Goal: Task Accomplishment & Management: Manage account settings

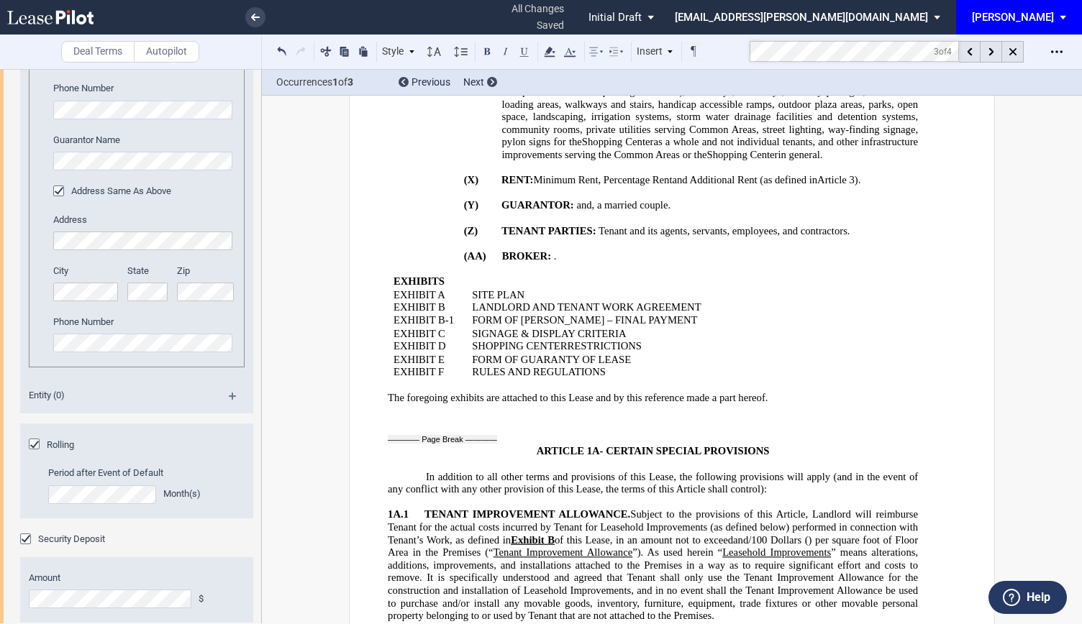
scroll to position [2070, 0]
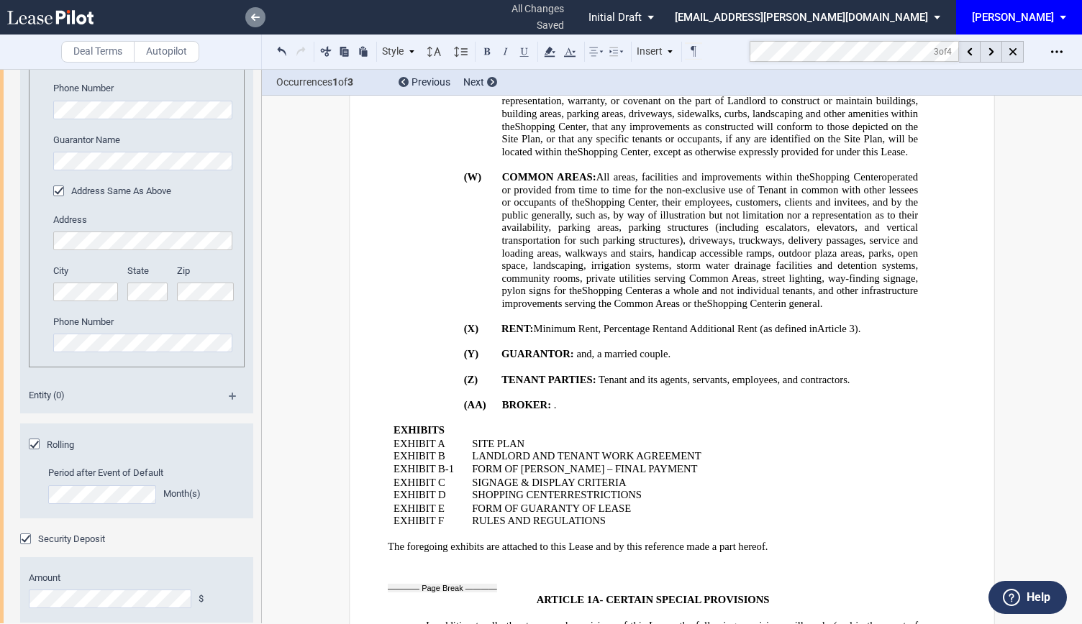
click at [255, 19] on icon at bounding box center [255, 17] width 9 height 7
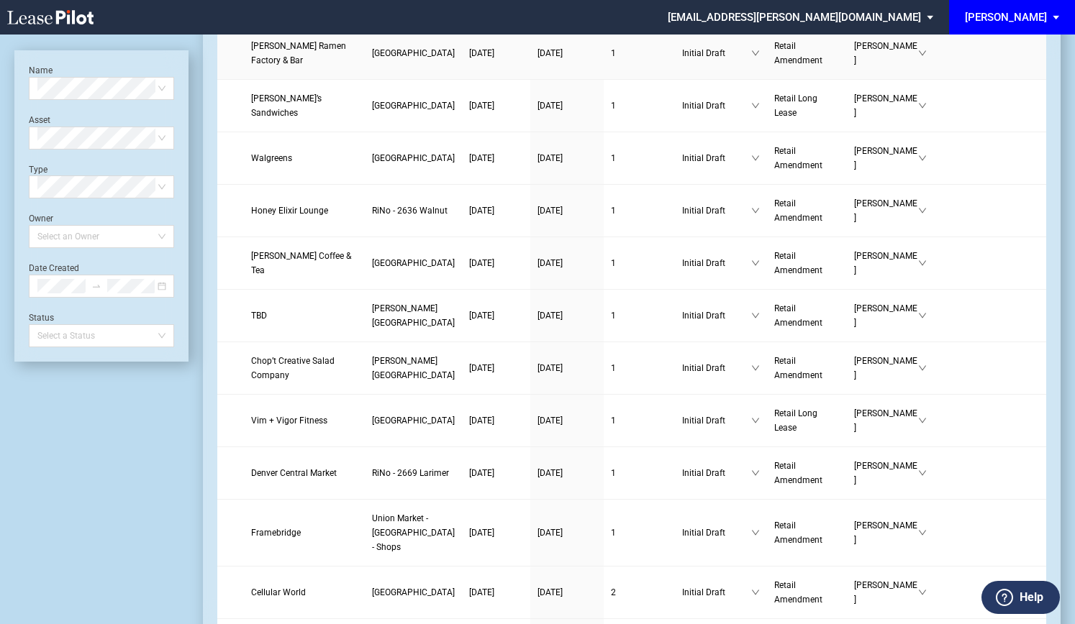
scroll to position [504, 0]
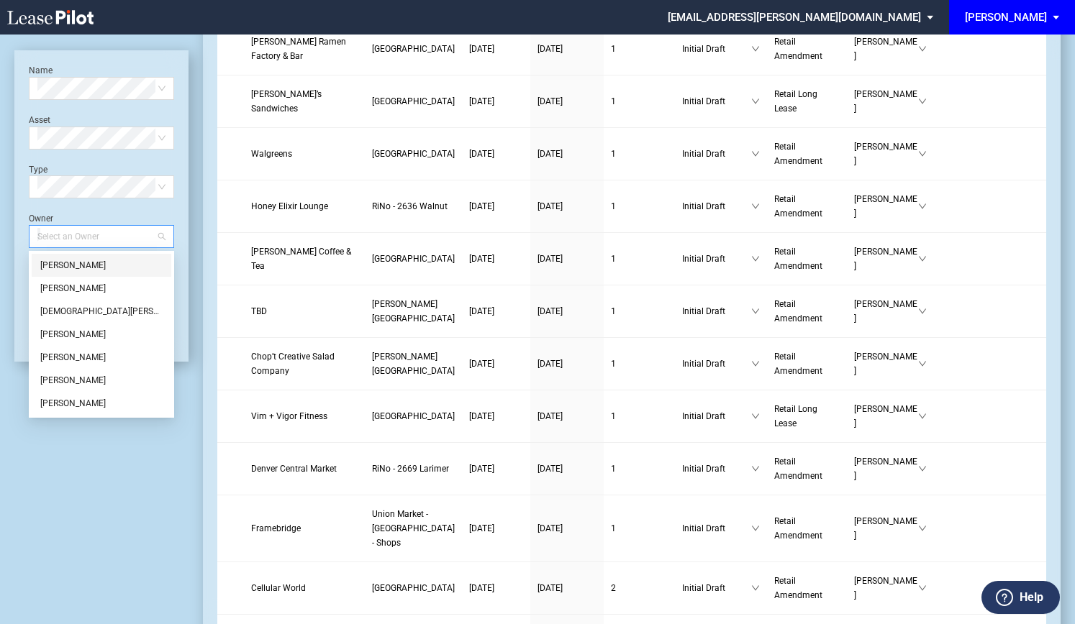
click at [92, 237] on div at bounding box center [95, 237] width 126 height 20
click at [68, 335] on div "[PERSON_NAME]" at bounding box center [101, 334] width 122 height 14
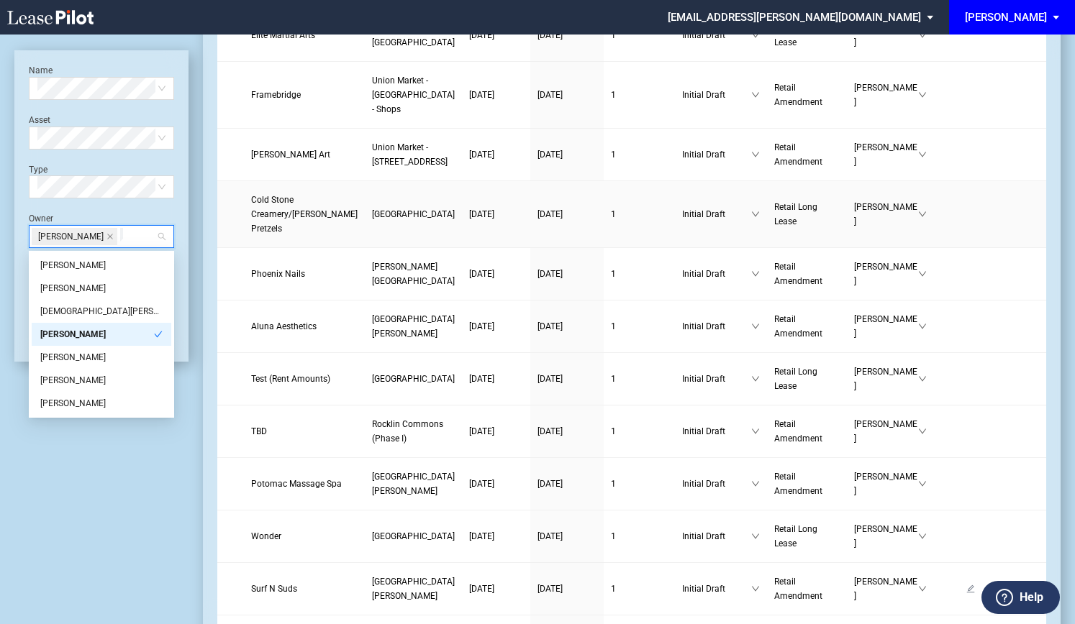
scroll to position [144, 0]
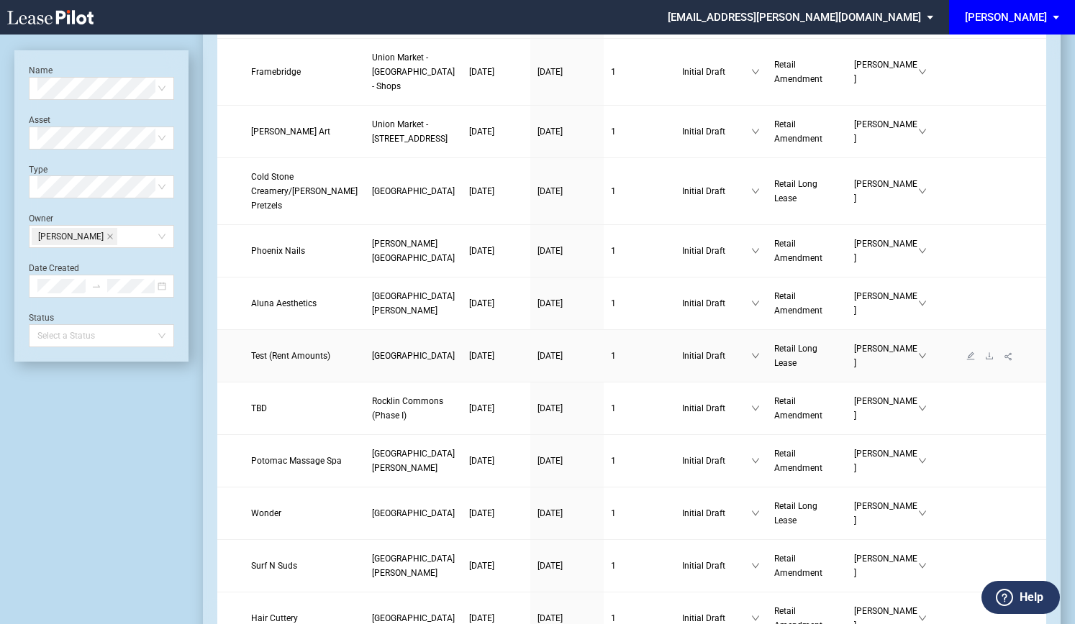
click at [275, 361] on span "Test (Rent Amounts)" at bounding box center [290, 356] width 79 height 10
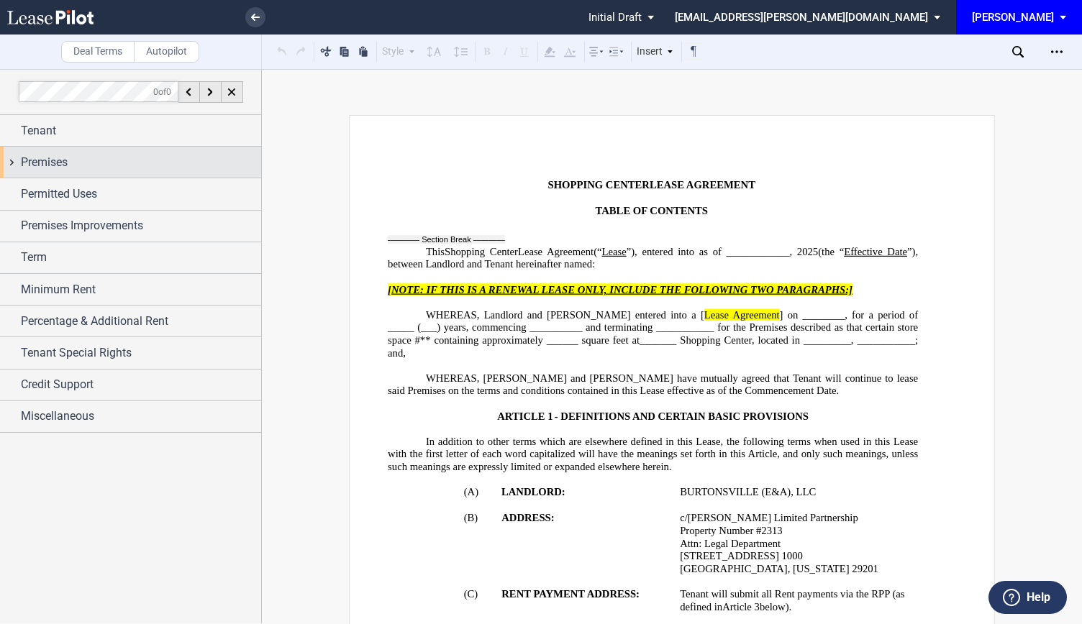
click at [63, 170] on span "Premises" at bounding box center [44, 162] width 47 height 17
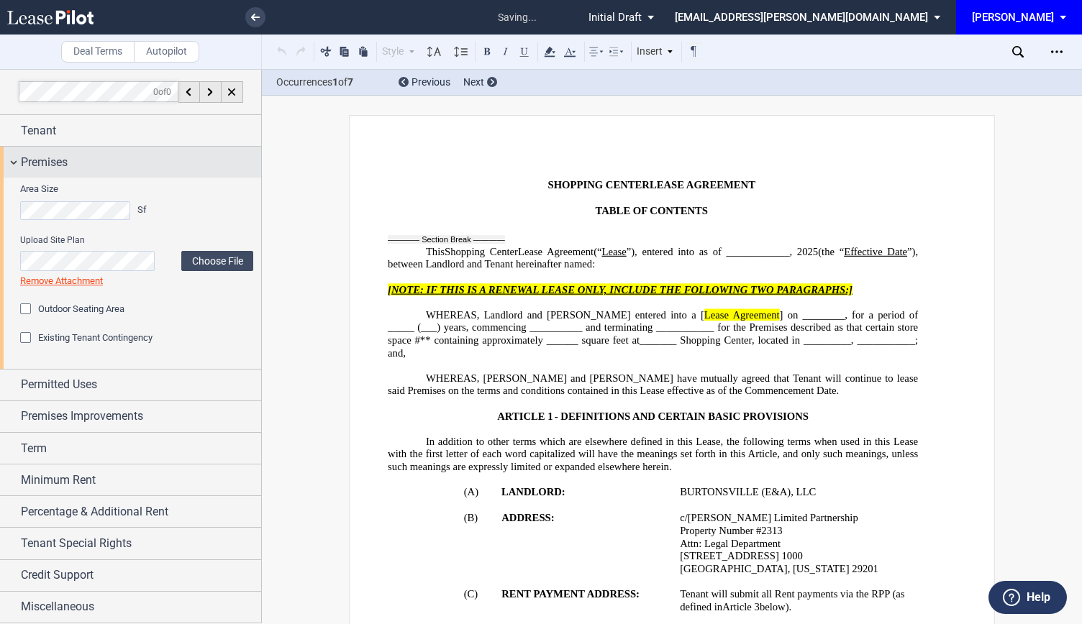
click at [13, 160] on div "Premises" at bounding box center [130, 162] width 261 height 31
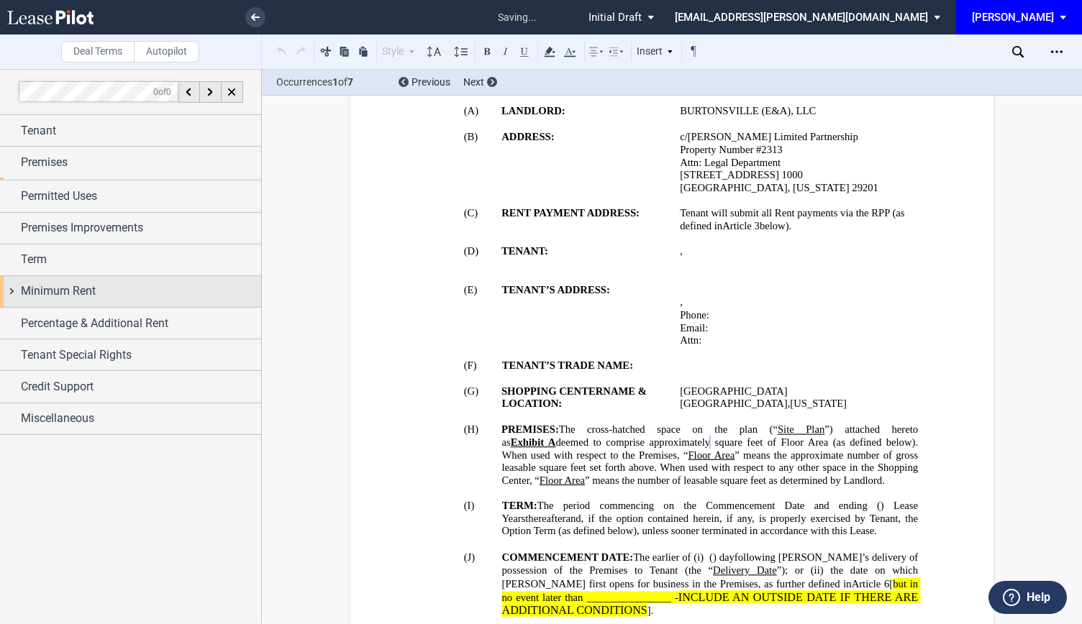
scroll to position [483, 0]
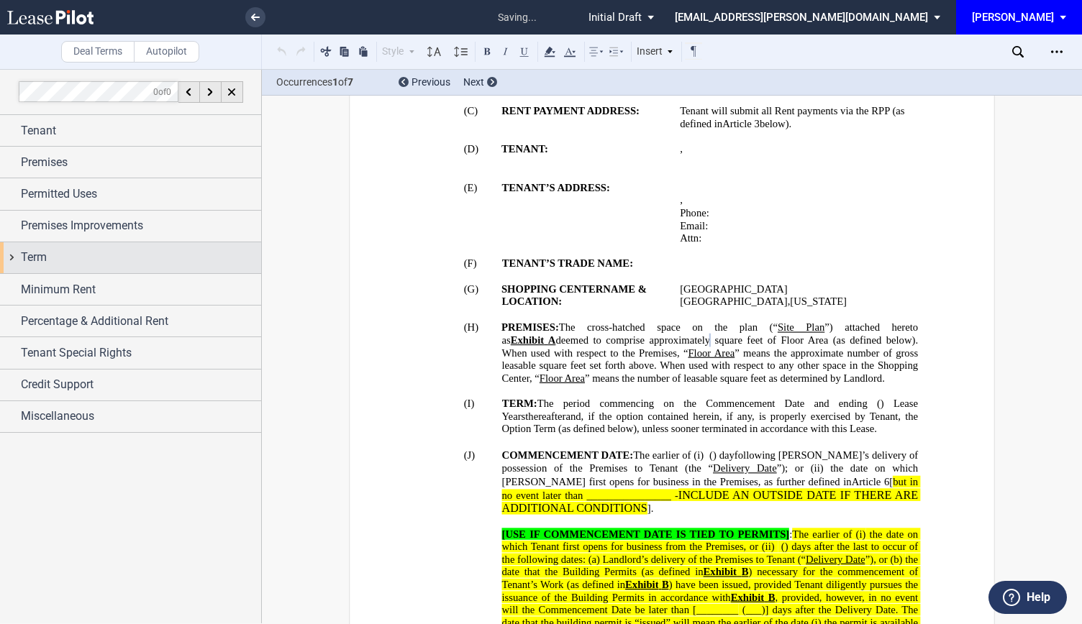
click at [21, 264] on span "Term" at bounding box center [34, 257] width 26 height 17
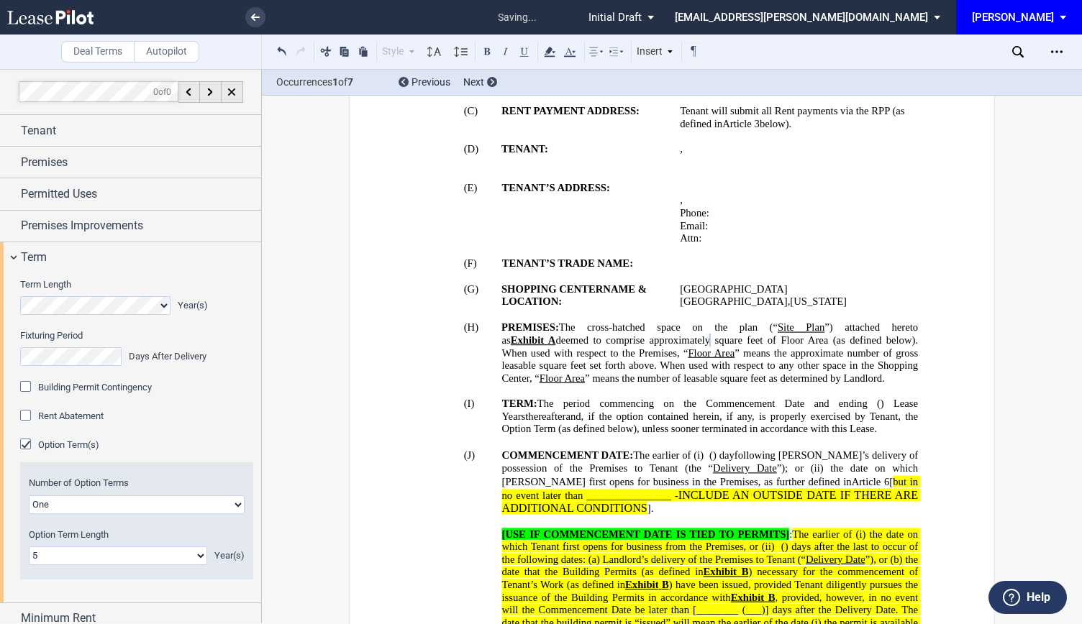
click at [23, 442] on div "Option Term(s)" at bounding box center [27, 446] width 14 height 14
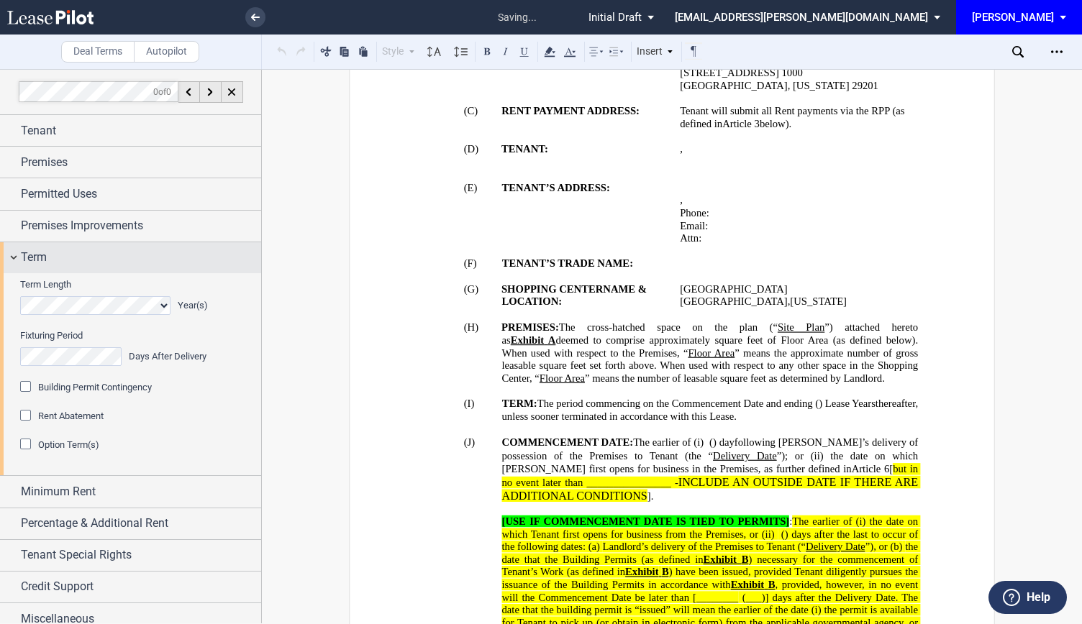
click at [14, 252] on div "Term" at bounding box center [130, 257] width 261 height 31
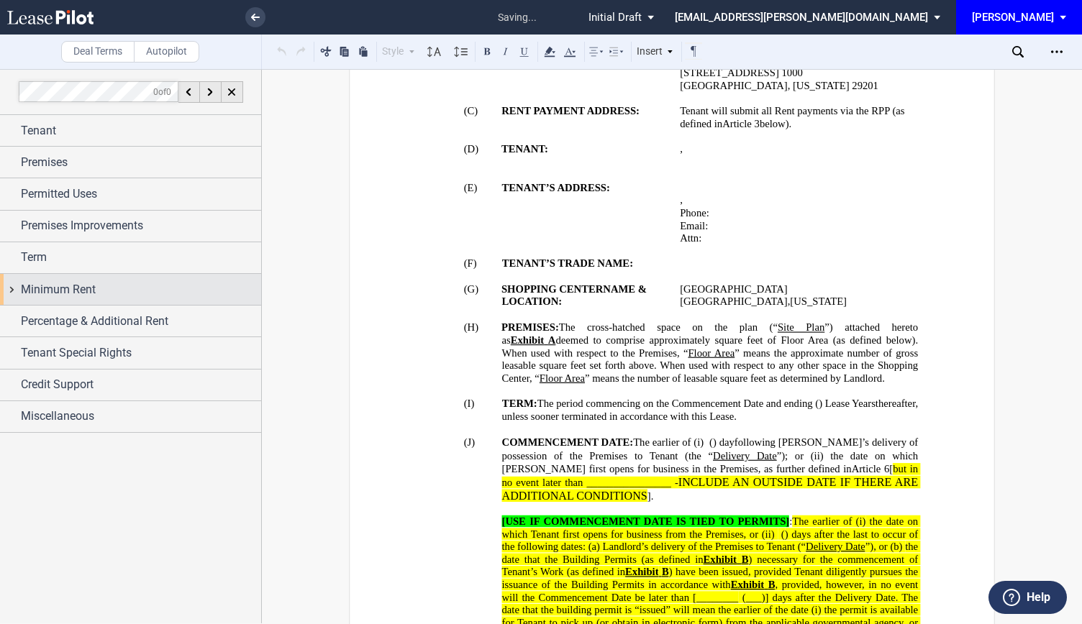
click at [7, 290] on div "Minimum Rent" at bounding box center [130, 289] width 261 height 31
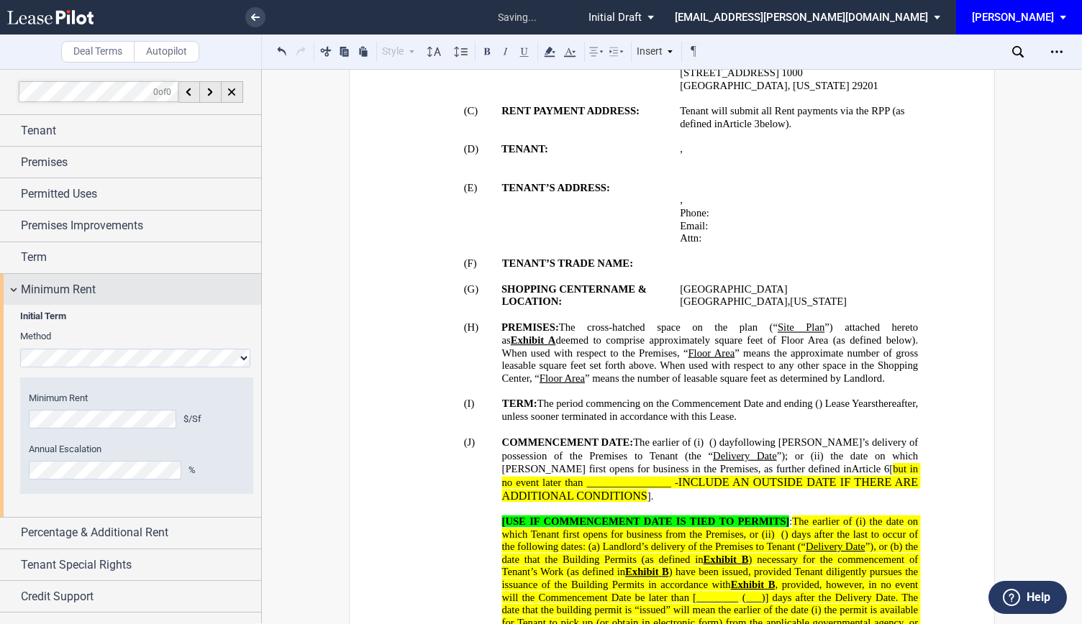
click at [7, 290] on div "Minimum Rent" at bounding box center [130, 289] width 261 height 31
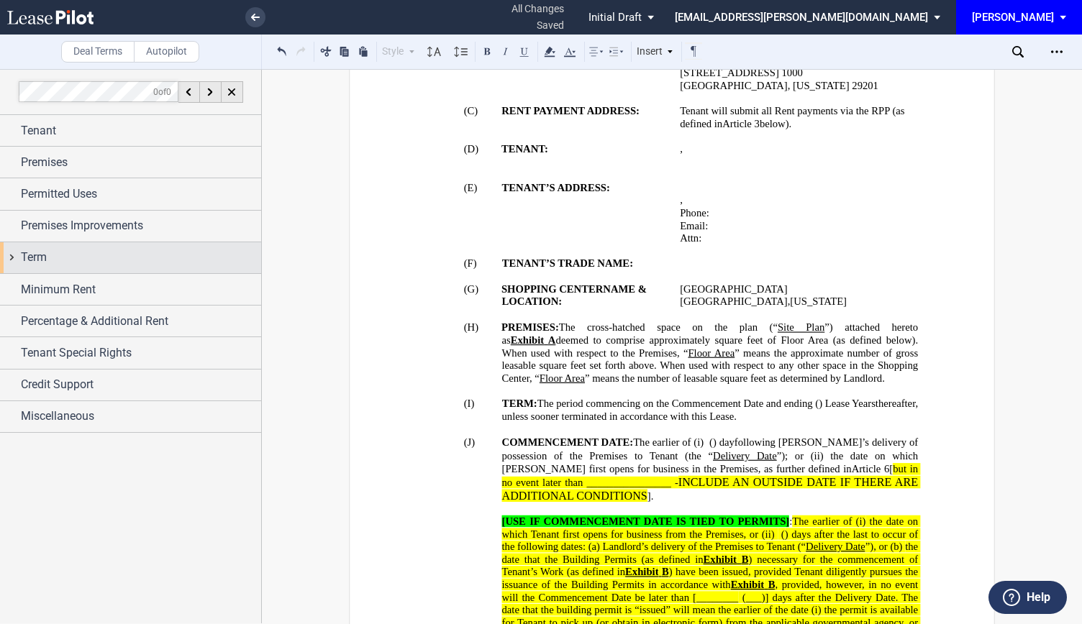
click at [19, 247] on div "Term" at bounding box center [130, 257] width 261 height 31
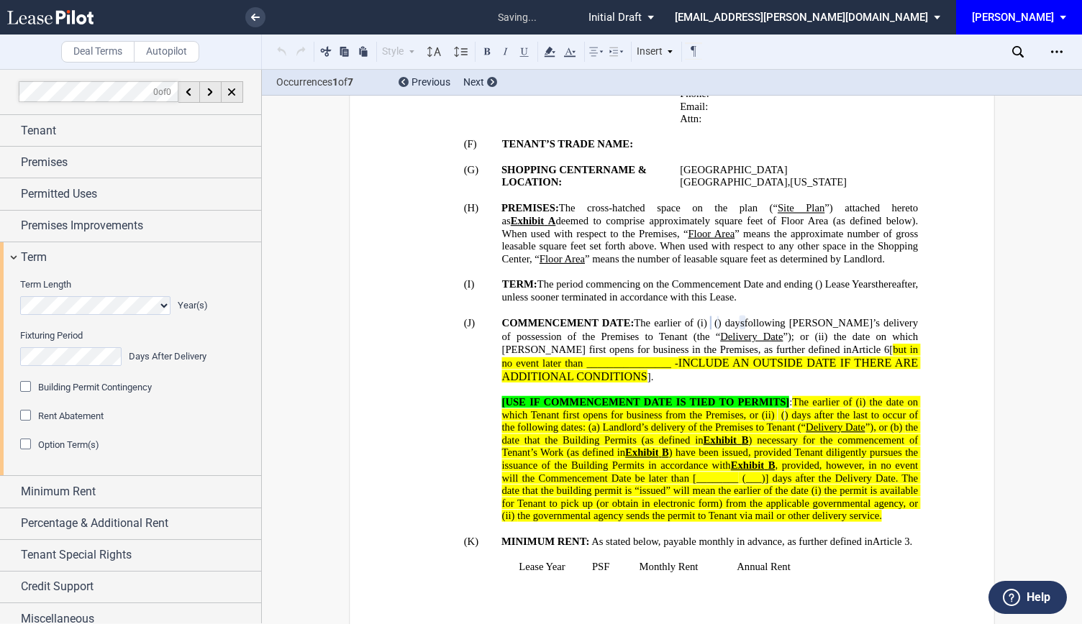
scroll to position [627, 0]
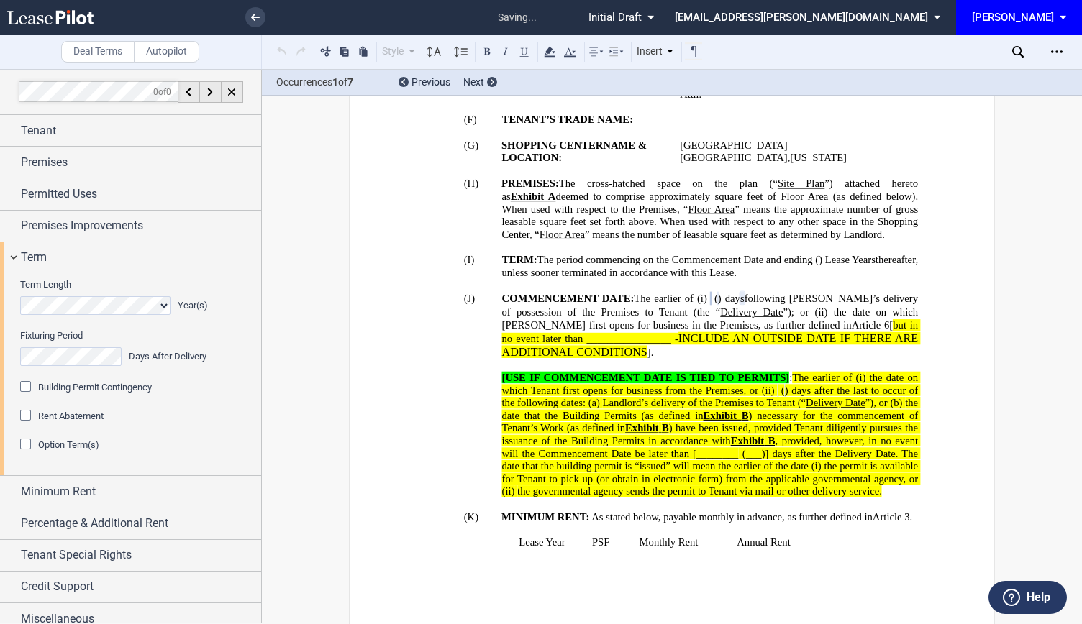
drag, startPoint x: 793, startPoint y: 334, endPoint x: 797, endPoint y: 414, distance: 79.2
click at [793, 371] on span "The earlier of (i)" at bounding box center [828, 377] width 73 height 12
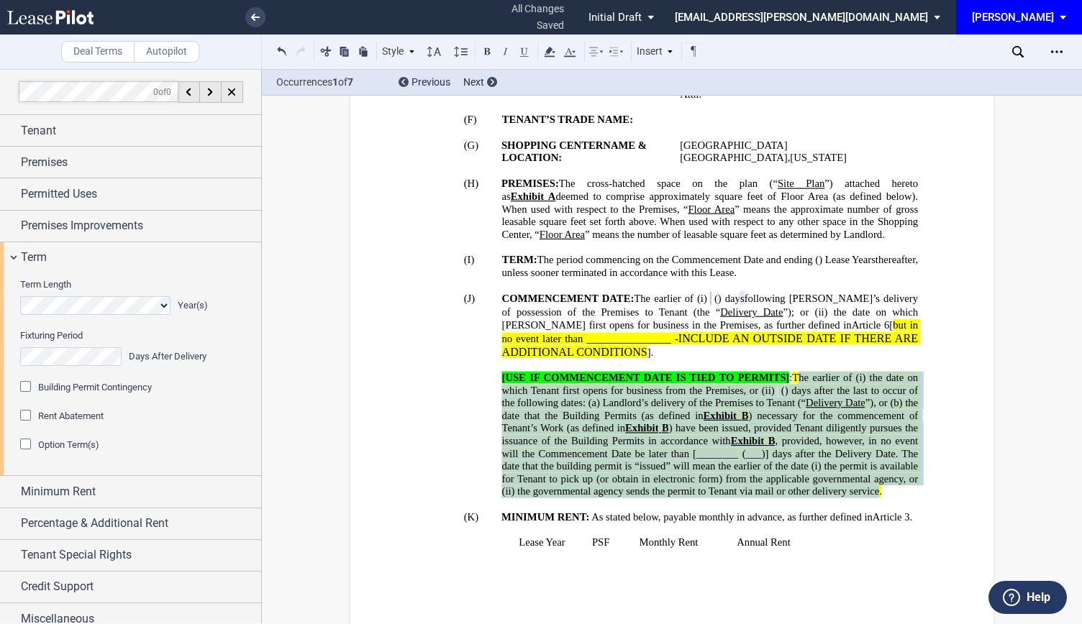
drag, startPoint x: 797, startPoint y: 414, endPoint x: 620, endPoint y: 457, distance: 182.1
click at [620, 457] on span "[USE IF COMMENCEMENT DATE IS TIED TO PERMITS] : The earlier of (i) the date on …" at bounding box center [711, 434] width 419 height 126
click at [11, 260] on div "Term" at bounding box center [130, 257] width 261 height 31
click at [1, 257] on div "Term" at bounding box center [130, 257] width 261 height 31
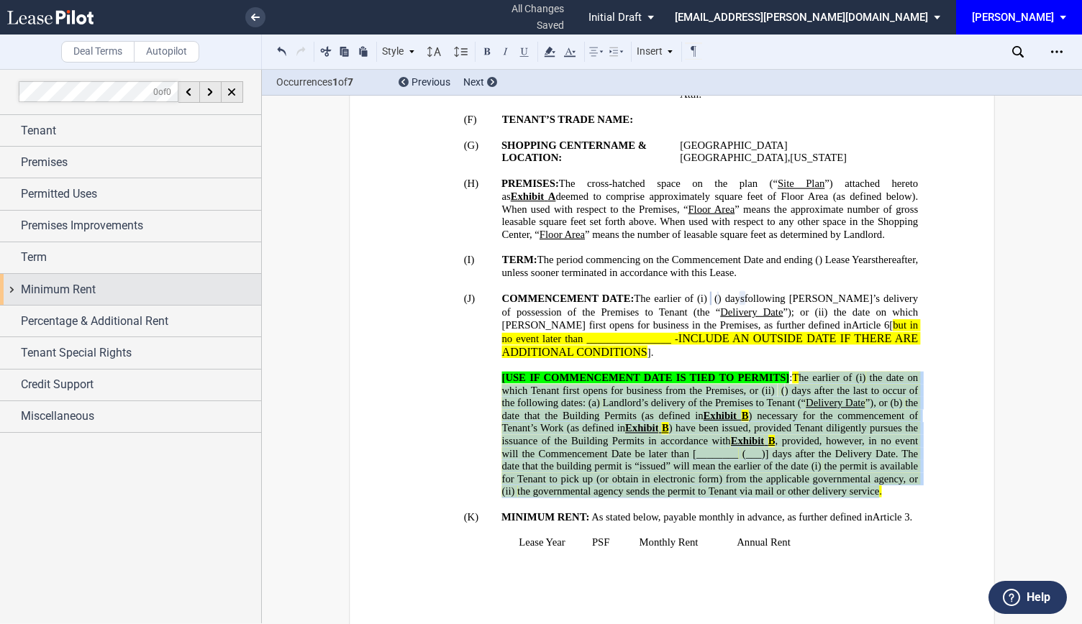
click at [9, 286] on div "Minimum Rent" at bounding box center [130, 289] width 261 height 31
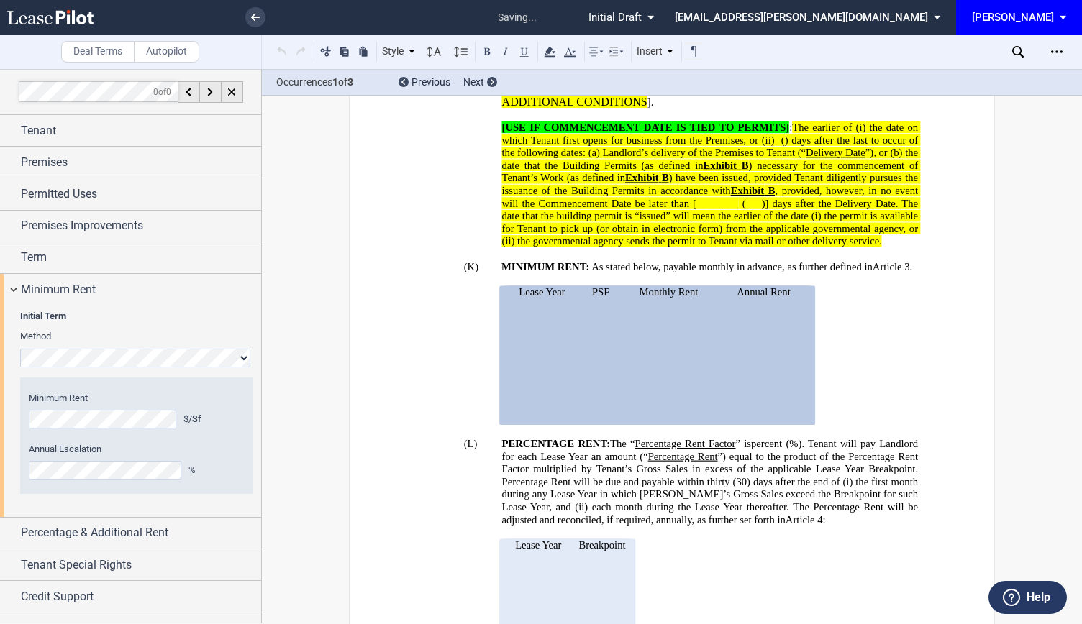
scroll to position [887, 0]
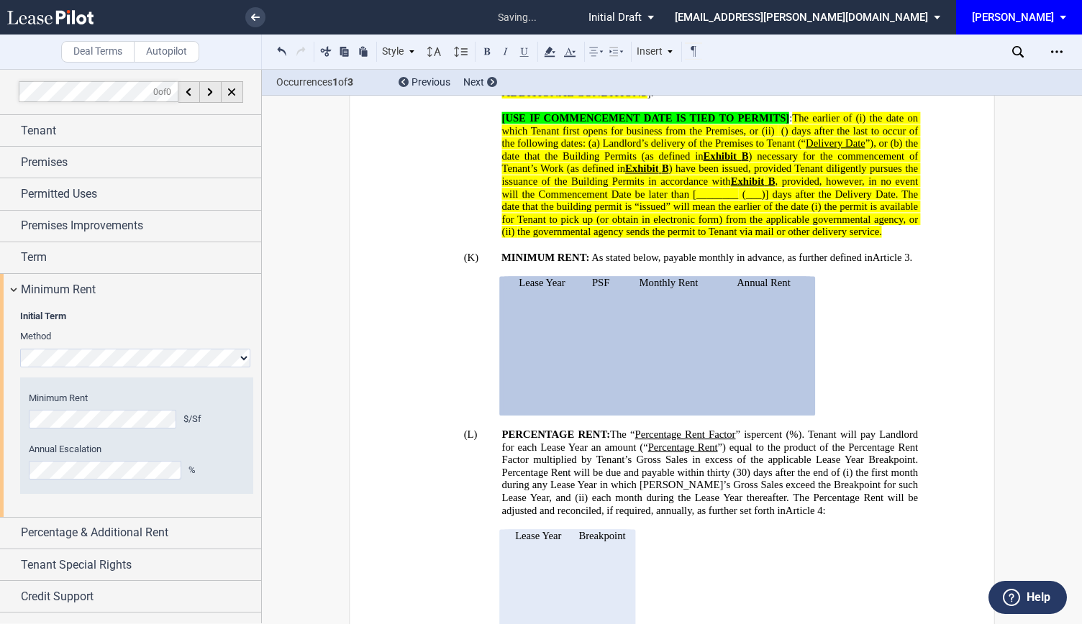
click at [509, 276] on p "Lease Year" at bounding box center [541, 282] width 65 height 13
drag, startPoint x: 508, startPoint y: 247, endPoint x: 790, endPoint y: 363, distance: 304.8
click at [790, 363] on tbody "Lease Year PSF Monthly Rent Annual Rent ﻿ ﻿ - ﻿ ﻿ ﻿ ﻿ ﻿ ﻿ ﻿ ﻿ ﻿ ﻿ ﻿ ﻿ - ﻿ ﻿ ﻿ ﻿…" at bounding box center [657, 346] width 307 height 140
click at [864, 323] on generate-table "Lease Year PSF Monthly Rent Annual Rent ﻿ ﻿ - ﻿ ﻿ ﻿ ﻿ ﻿ ﻿ ﻿ ﻿ ﻿ ﻿ ﻿ ﻿ - ﻿ ﻿ ﻿ ﻿…" at bounding box center [653, 346] width 530 height 140
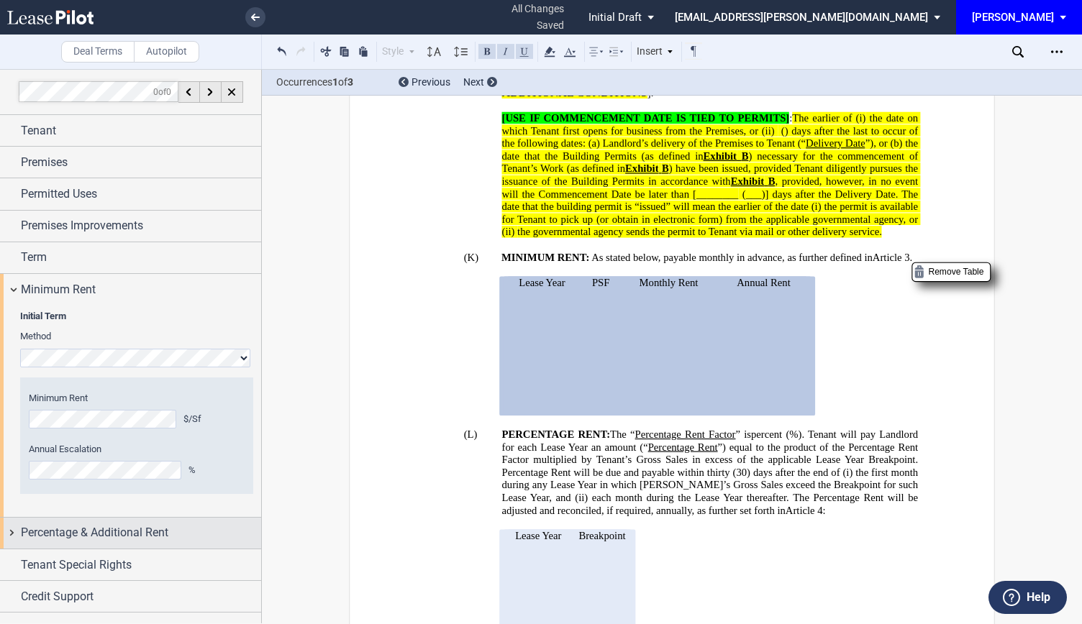
click at [6, 527] on div "Percentage & Additional Rent" at bounding box center [130, 533] width 261 height 31
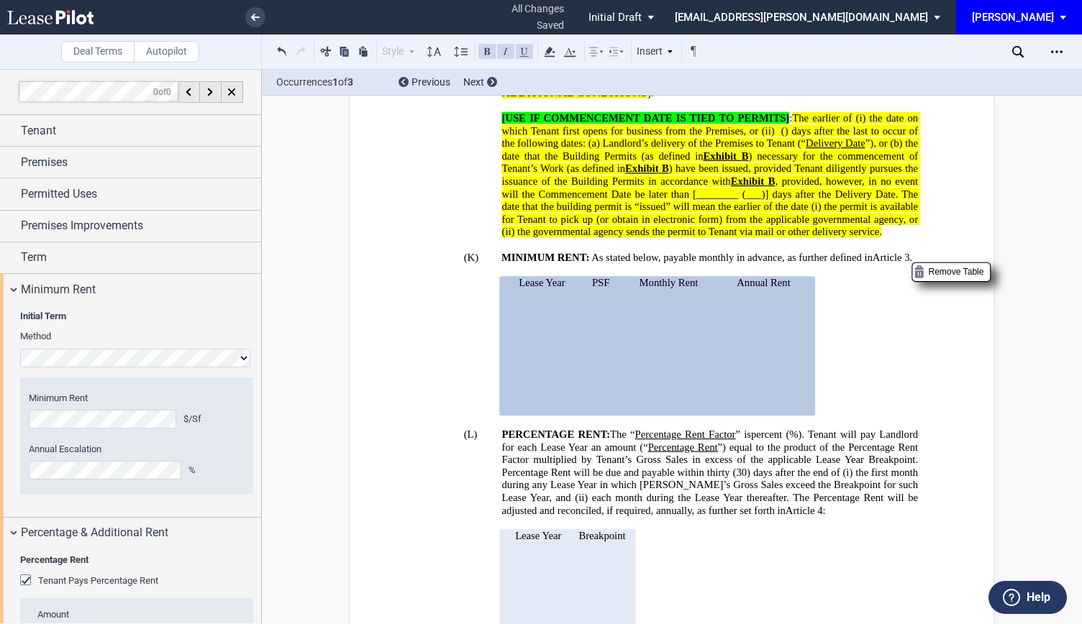
scroll to position [124, 0]
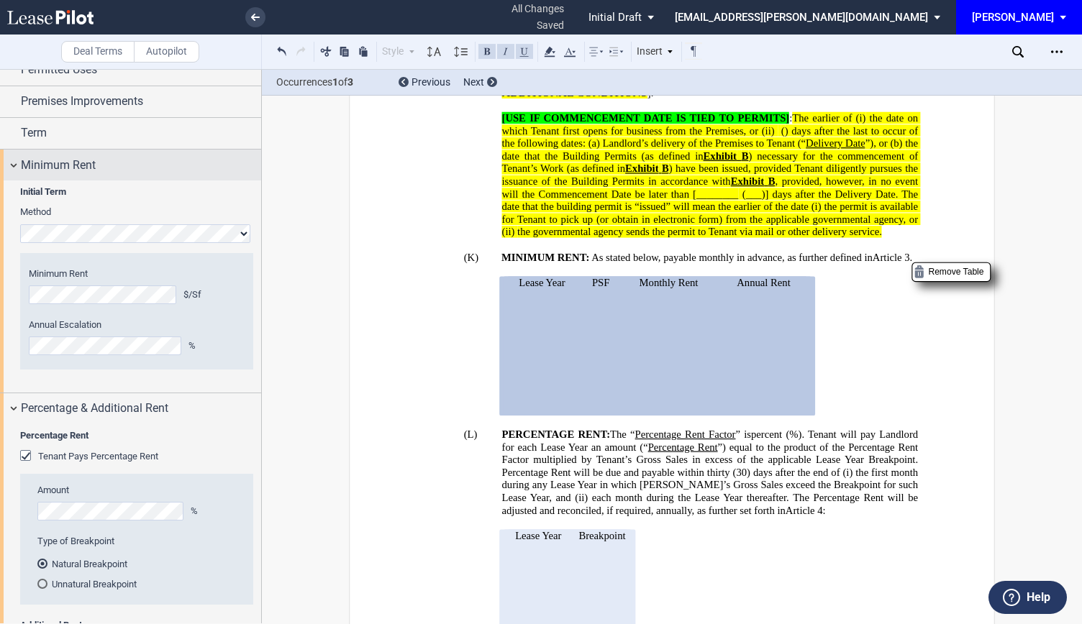
click at [12, 172] on div "Minimum Rent" at bounding box center [130, 165] width 261 height 31
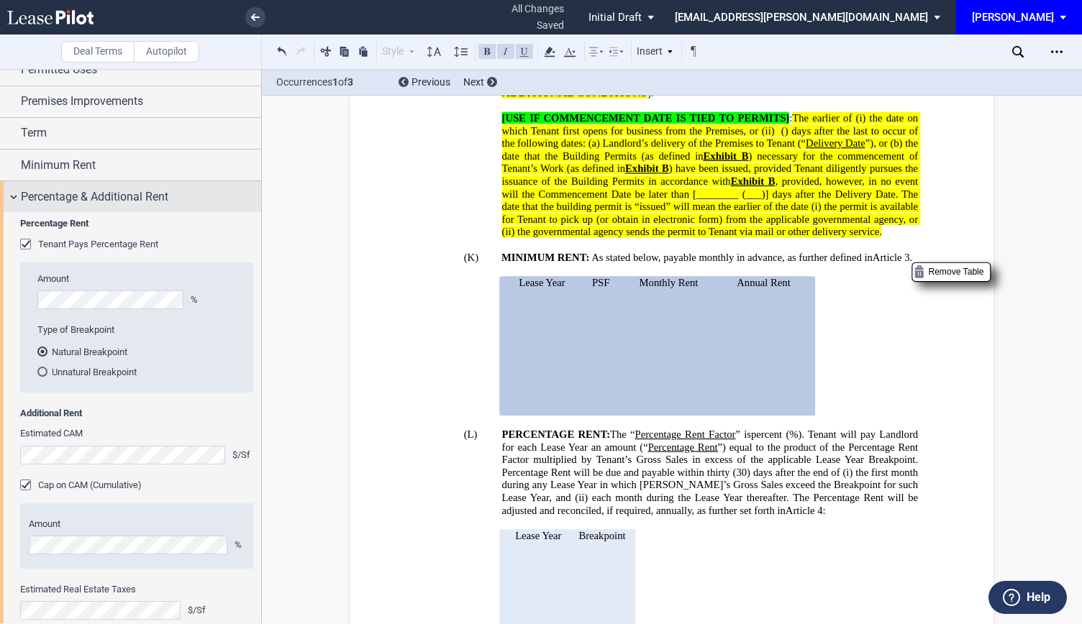
click at [10, 188] on div "Percentage & Additional Rent" at bounding box center [130, 196] width 261 height 31
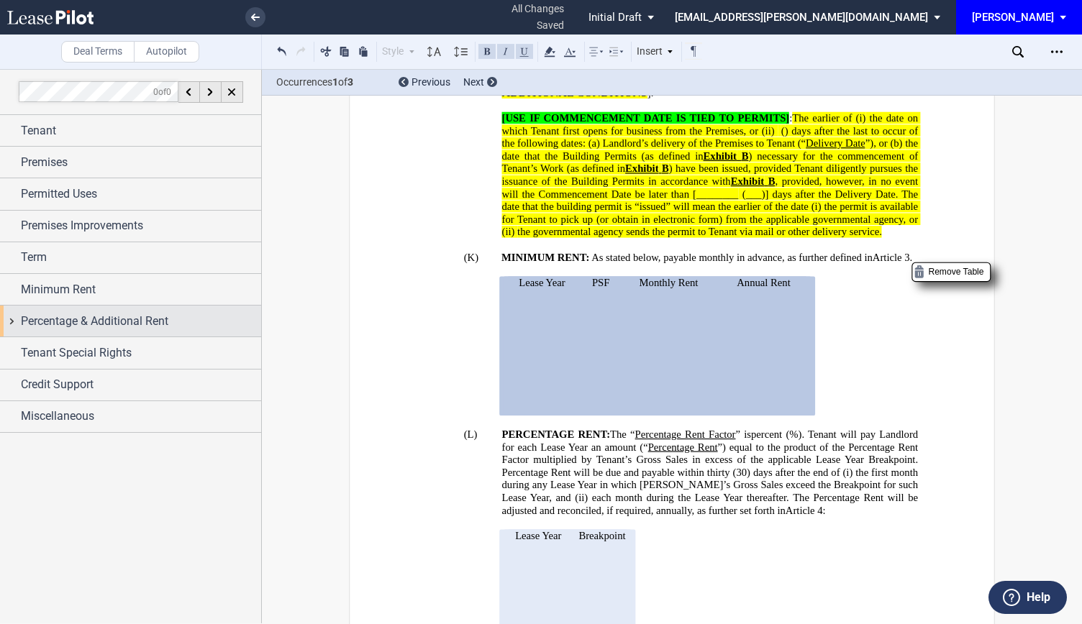
scroll to position [0, 0]
click at [10, 323] on div "Percentage & Additional Rent" at bounding box center [130, 321] width 261 height 31
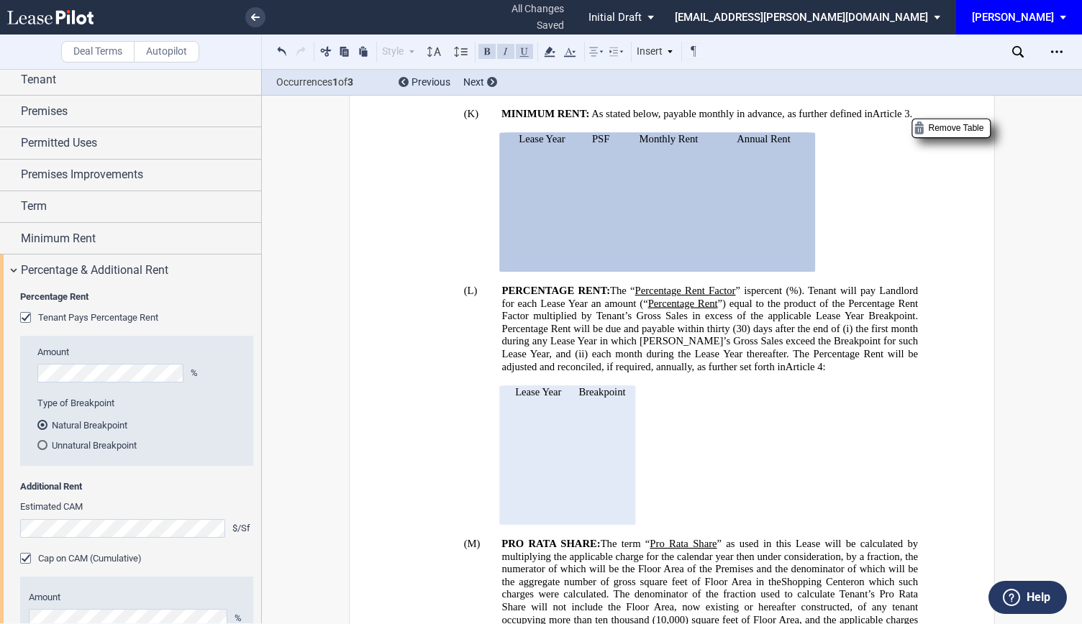
scroll to position [50, 0]
click at [7, 270] on div "Percentage & Additional Rent" at bounding box center [130, 271] width 261 height 31
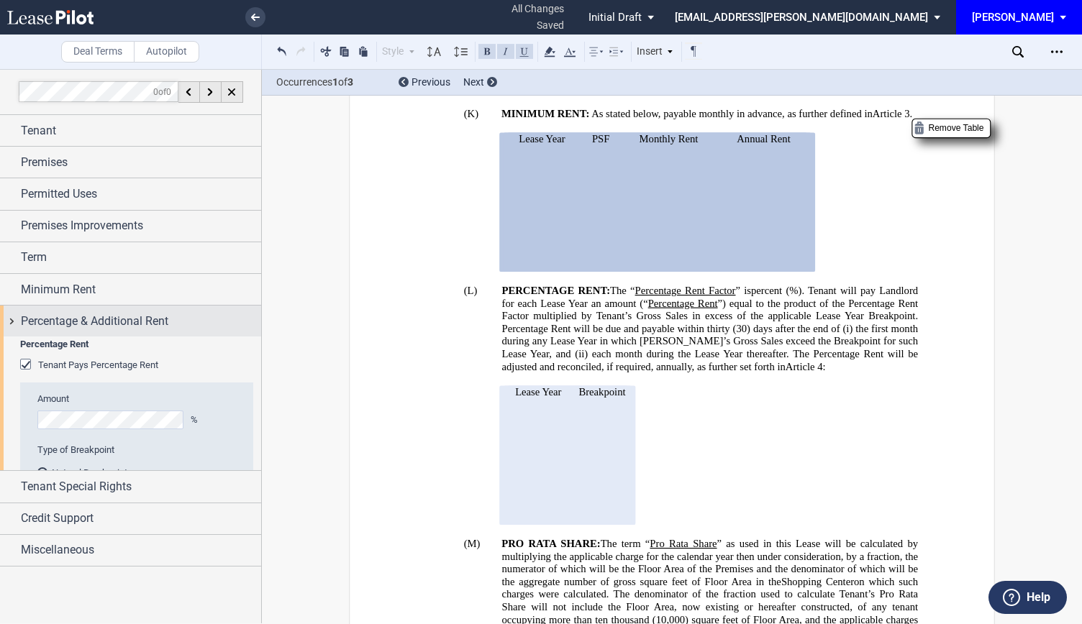
scroll to position [0, 0]
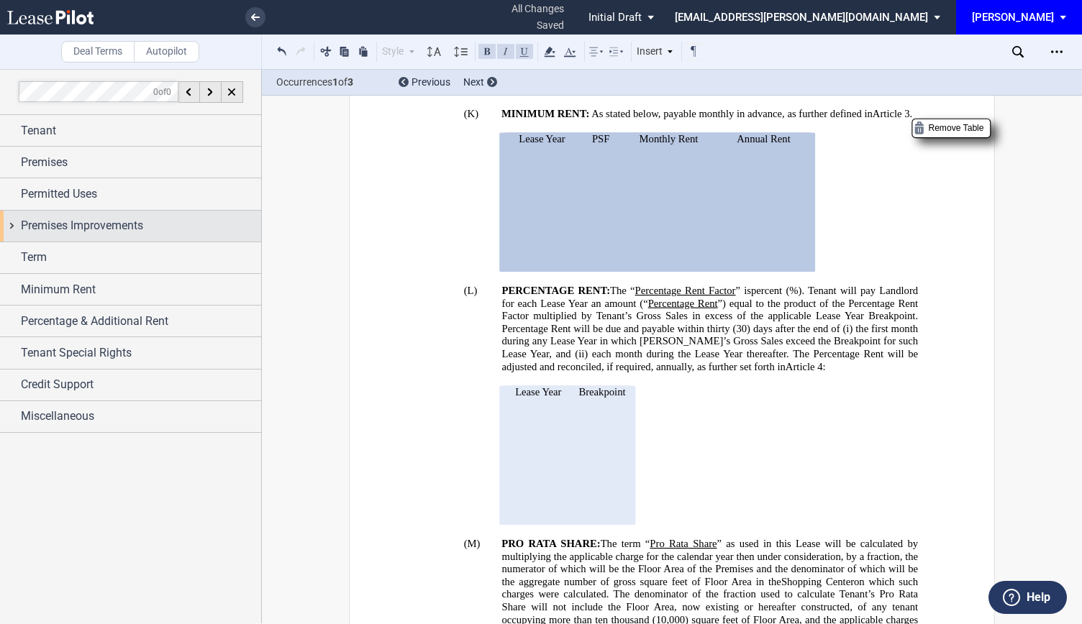
click at [10, 231] on div "Premises Improvements" at bounding box center [130, 226] width 261 height 31
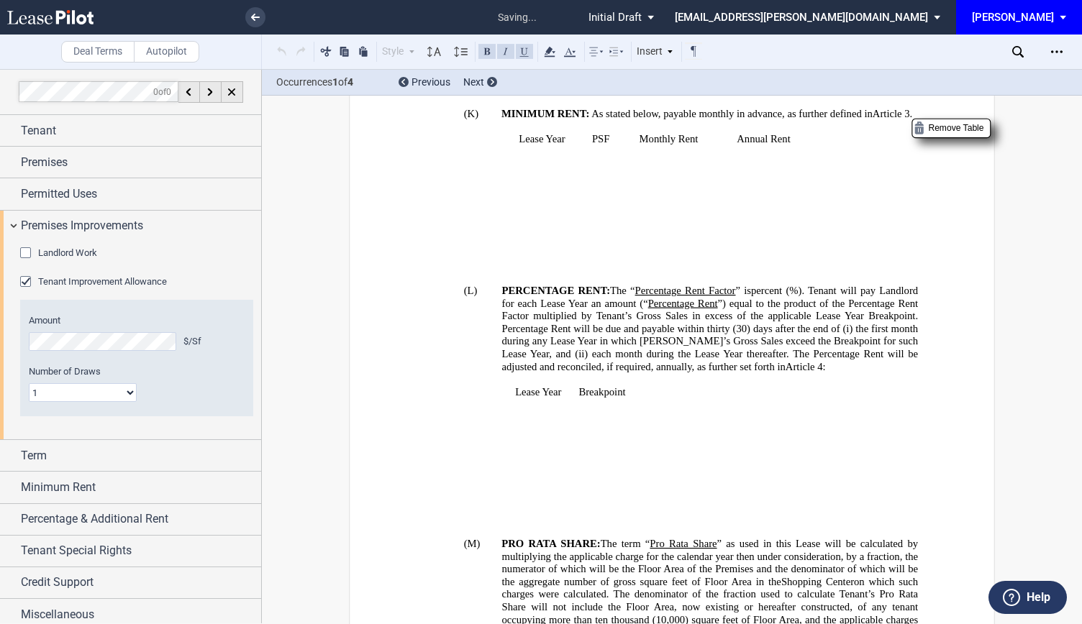
scroll to position [2714, 0]
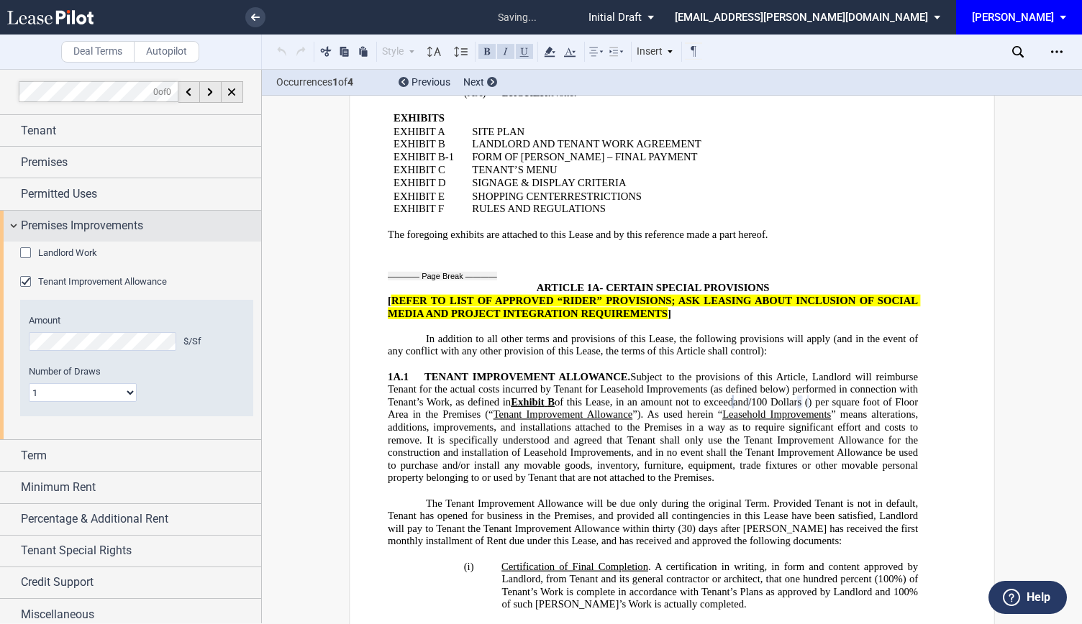
click at [12, 225] on div "Premises Improvements" at bounding box center [130, 226] width 261 height 31
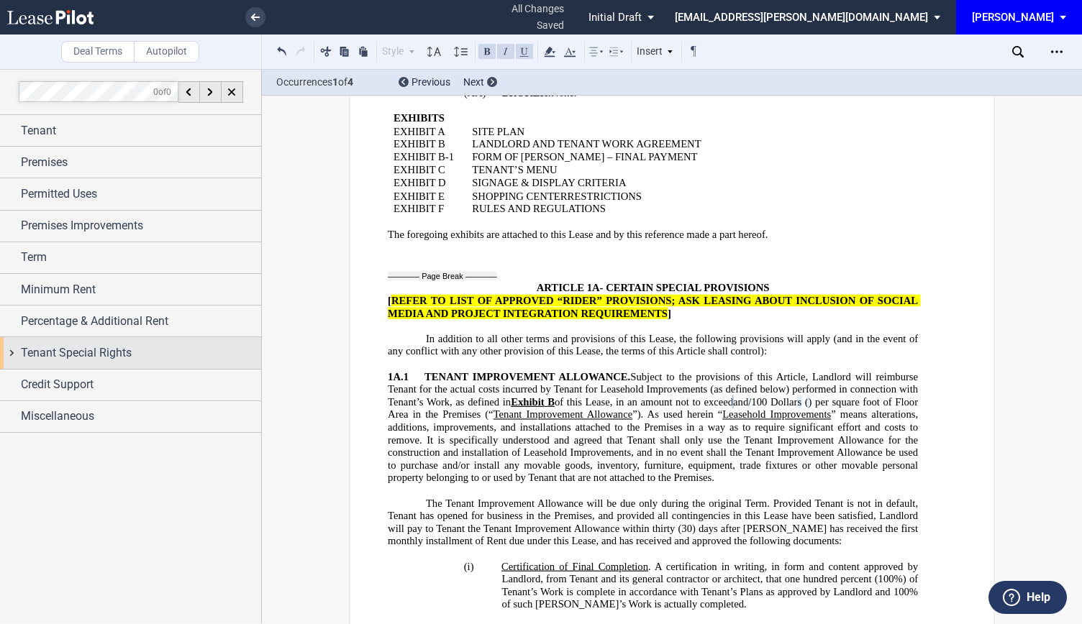
click at [12, 351] on div "Tenant Special Rights" at bounding box center [130, 352] width 261 height 31
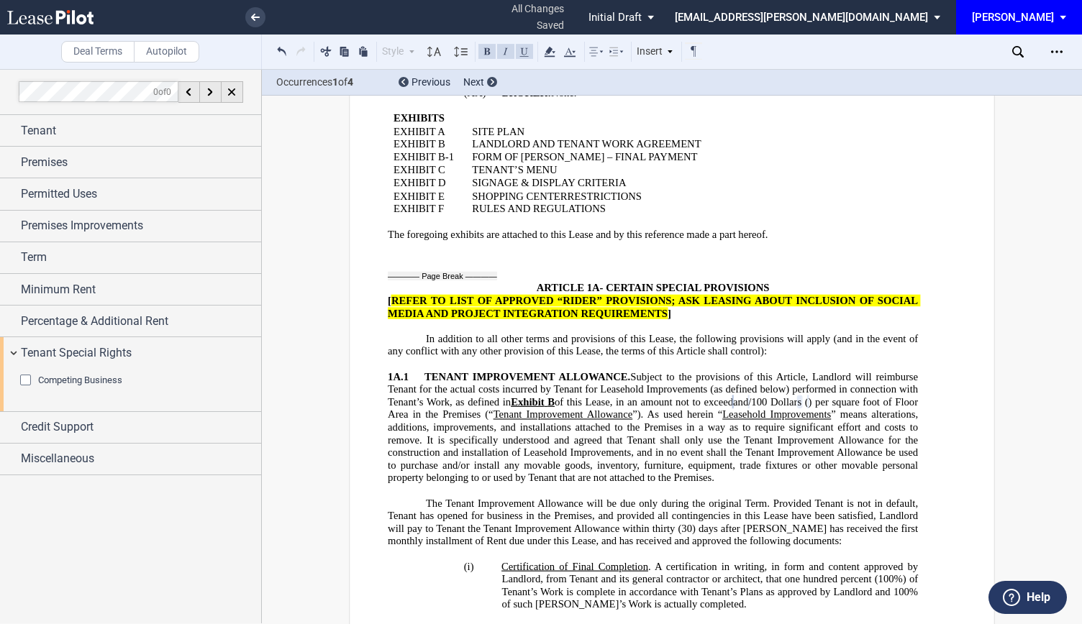
click at [30, 378] on div "Competing Business" at bounding box center [27, 382] width 14 height 14
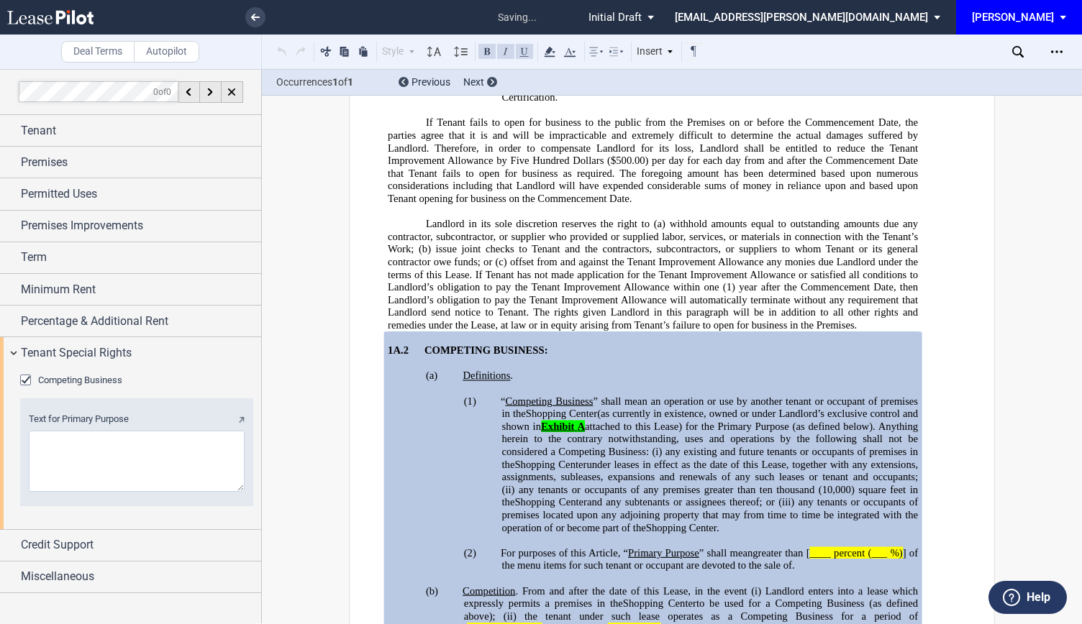
scroll to position [3632, 0]
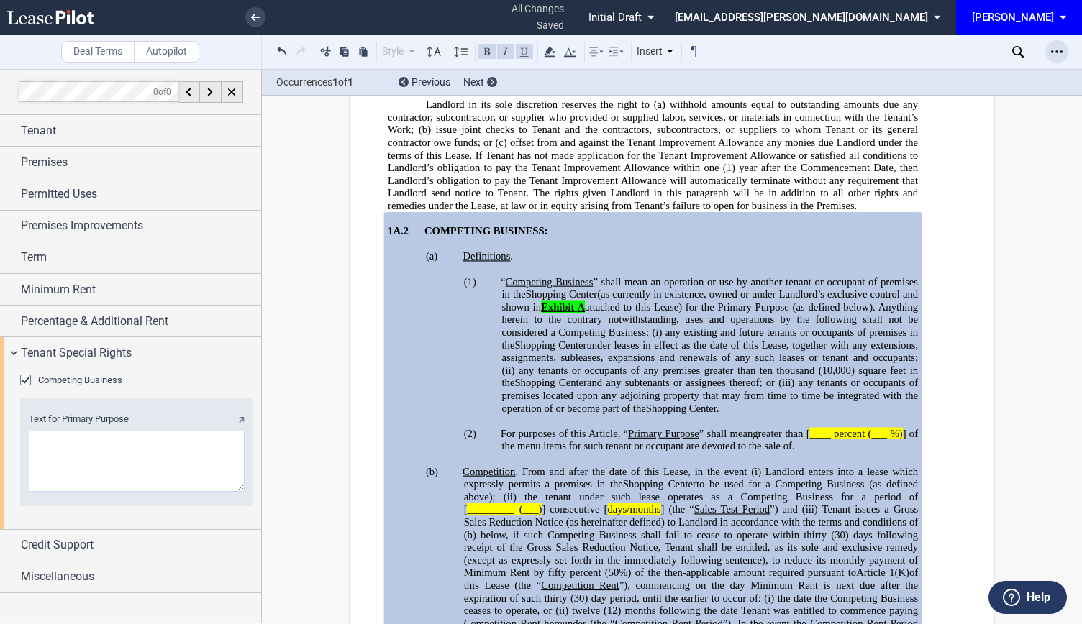
click at [1053, 52] on use "Open Lease options menu" at bounding box center [1057, 51] width 12 height 2
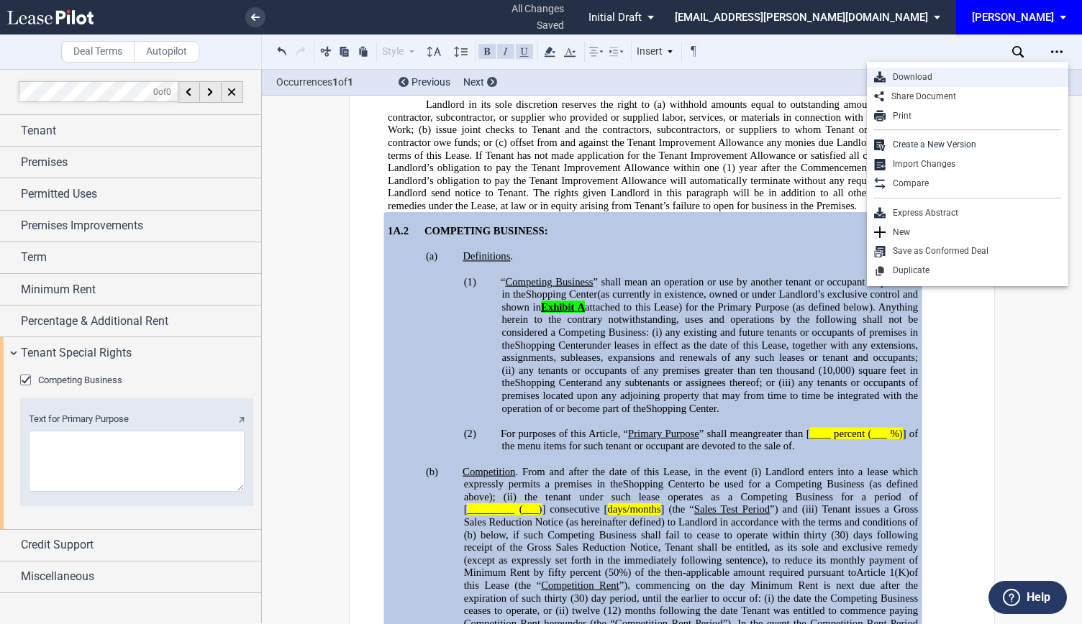
click at [960, 77] on div "Download" at bounding box center [973, 77] width 176 height 12
